Goal: Navigation & Orientation: Find specific page/section

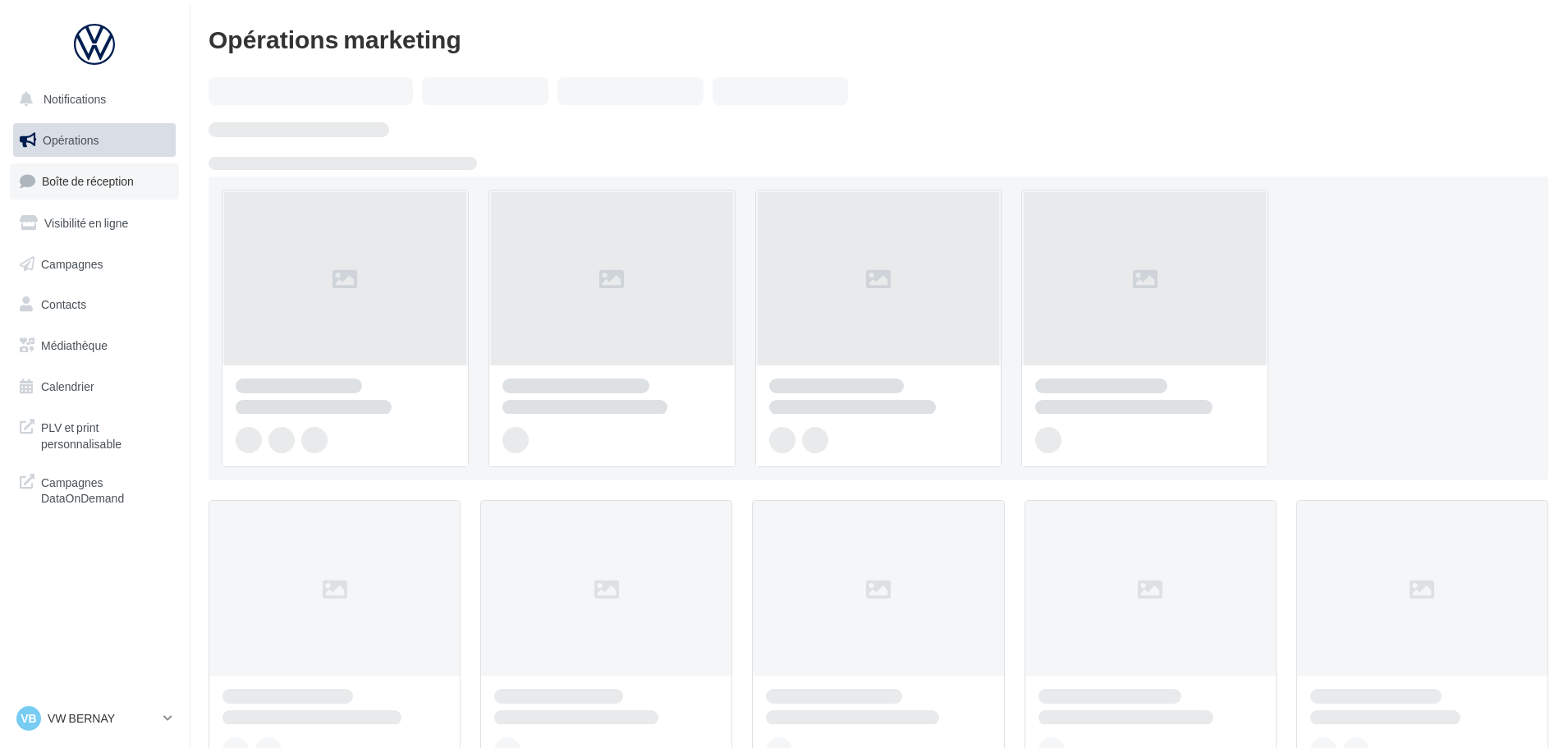
click at [100, 171] on link "Boîte de réception" at bounding box center [94, 181] width 169 height 36
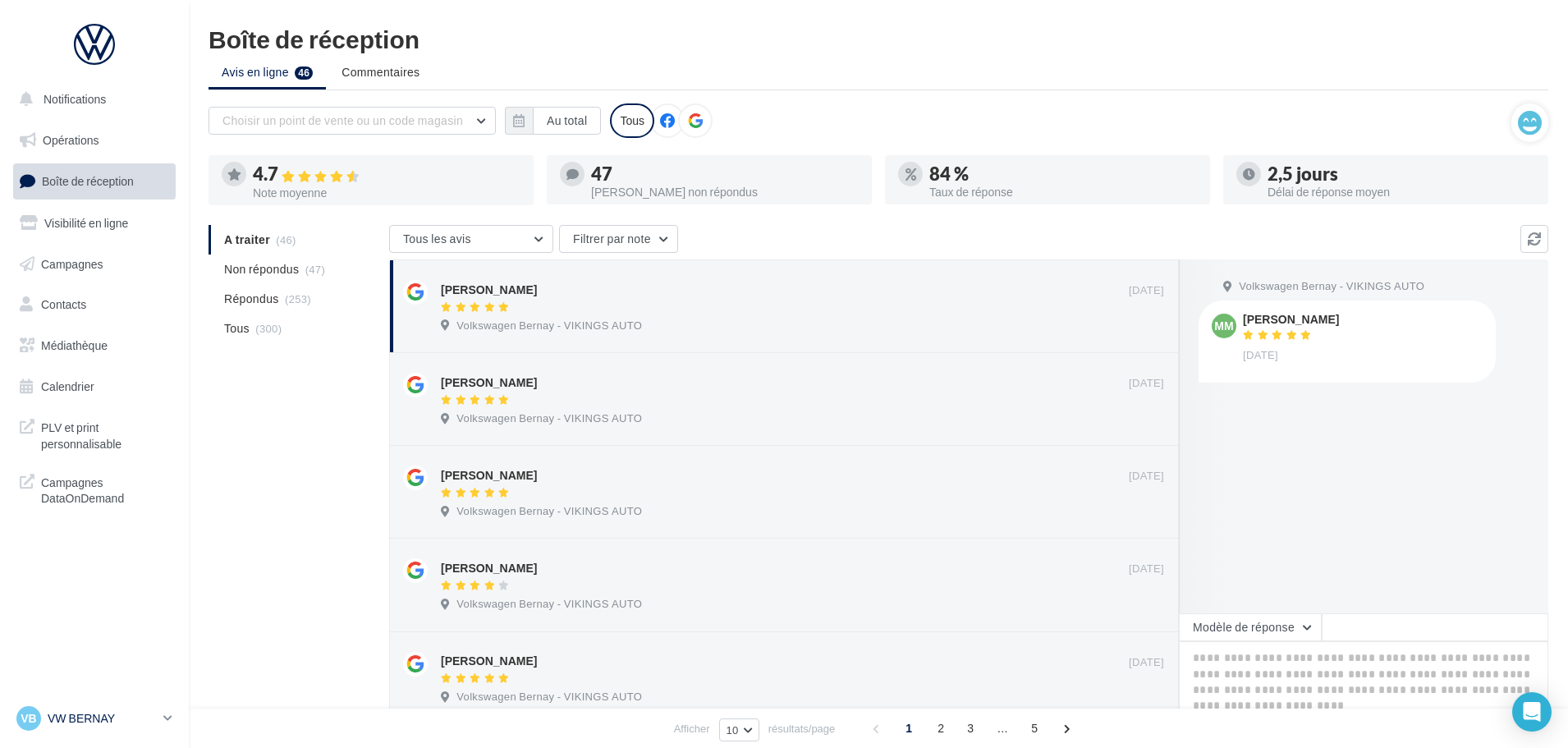
click at [101, 721] on p "VW BERNAY" at bounding box center [102, 719] width 109 height 16
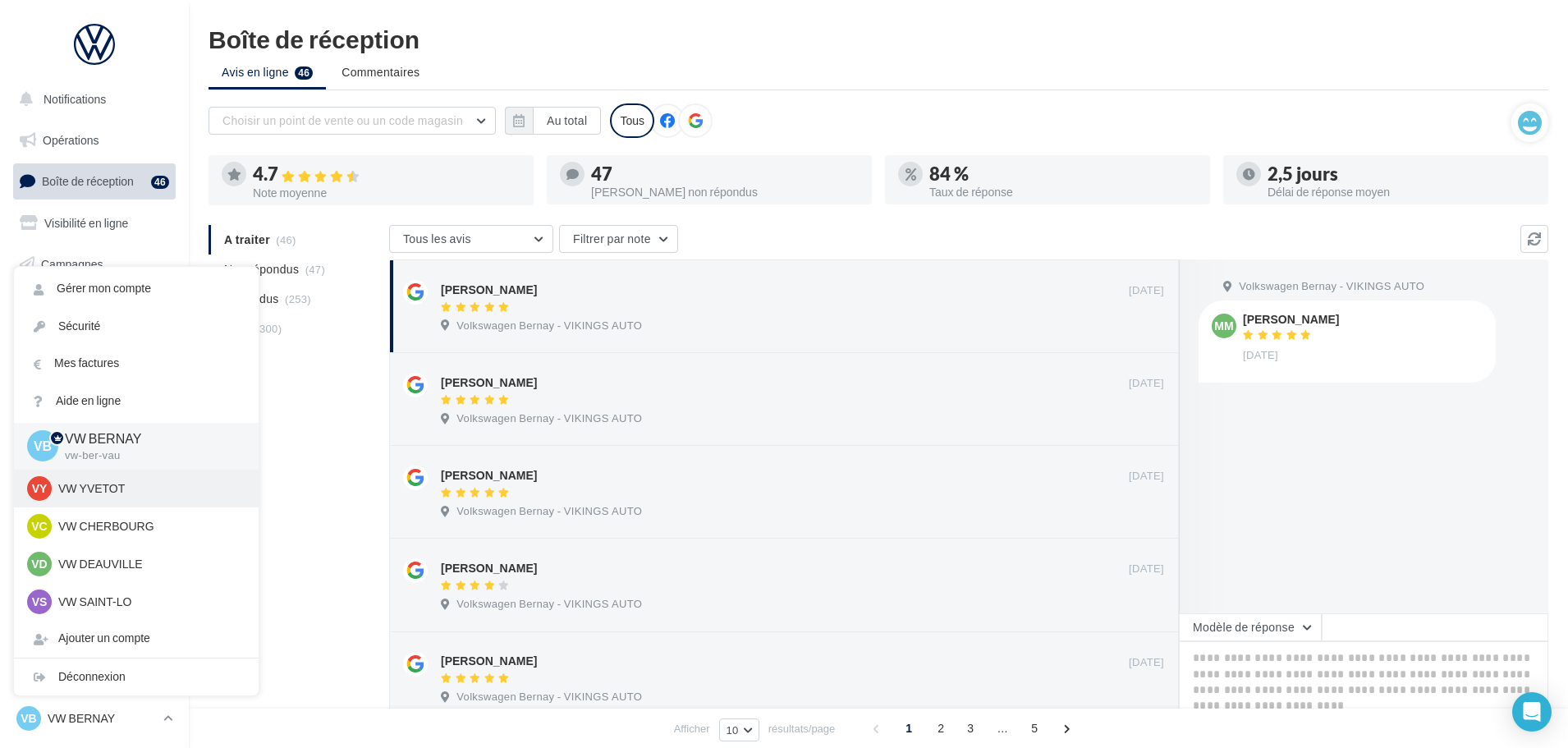
click at [135, 498] on div "VY VW YVETOT vw-yve-vau" at bounding box center [136, 488] width 219 height 25
